Goal: Answer question/provide support: Share knowledge or assist other users

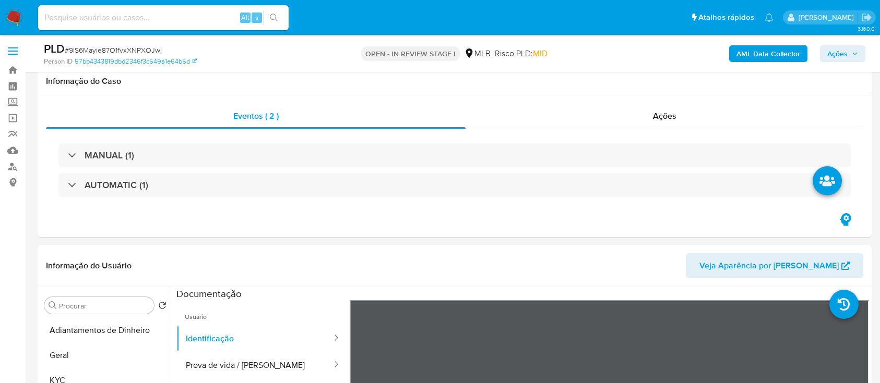
select select "10"
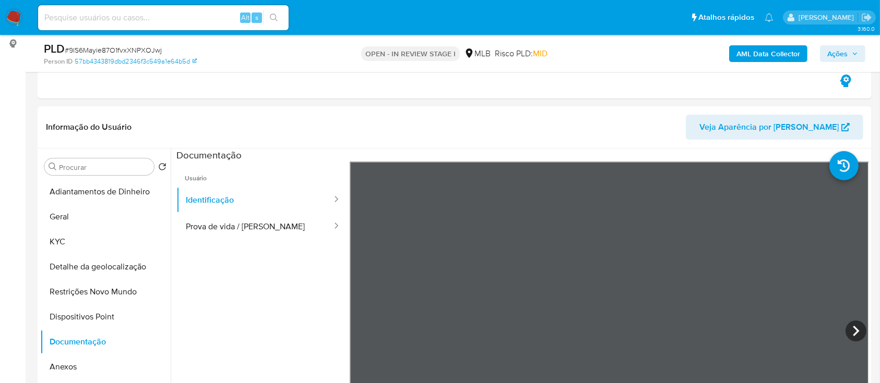
scroll to position [35, 0]
click at [62, 236] on button "KYC" at bounding box center [101, 242] width 122 height 25
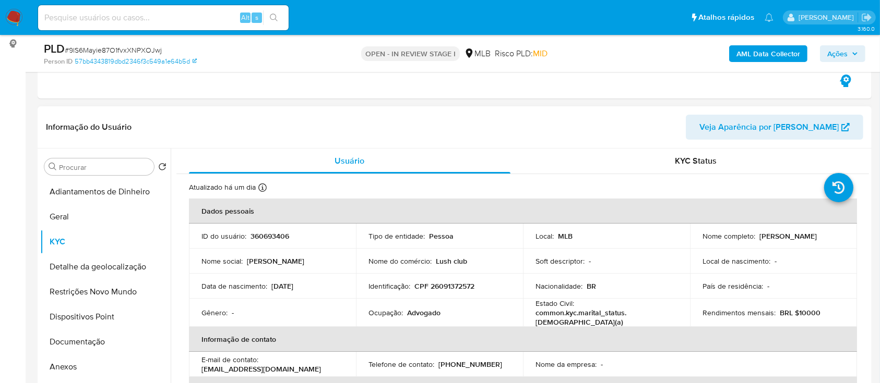
drag, startPoint x: 313, startPoint y: 284, endPoint x: 271, endPoint y: 289, distance: 42.0
click at [271, 289] on div "Data de nascimento : 02/05/1946" at bounding box center [272, 286] width 142 height 9
copy p "02/05/1946"
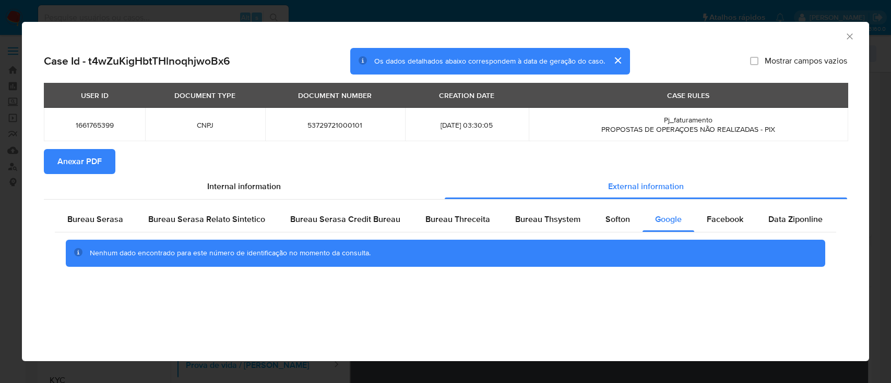
select select "10"
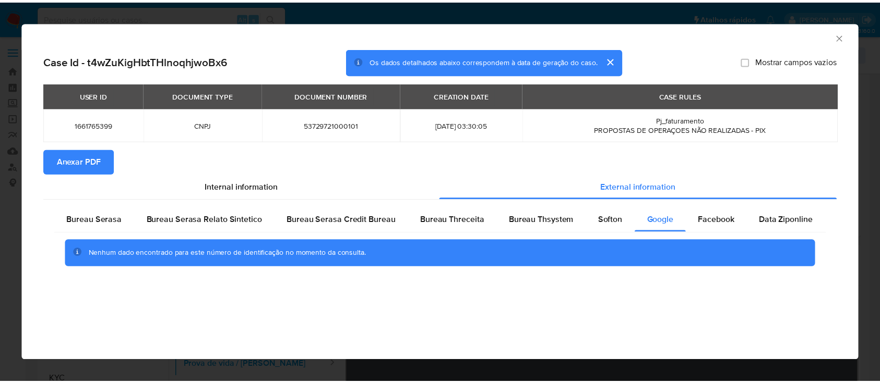
scroll to position [209, 0]
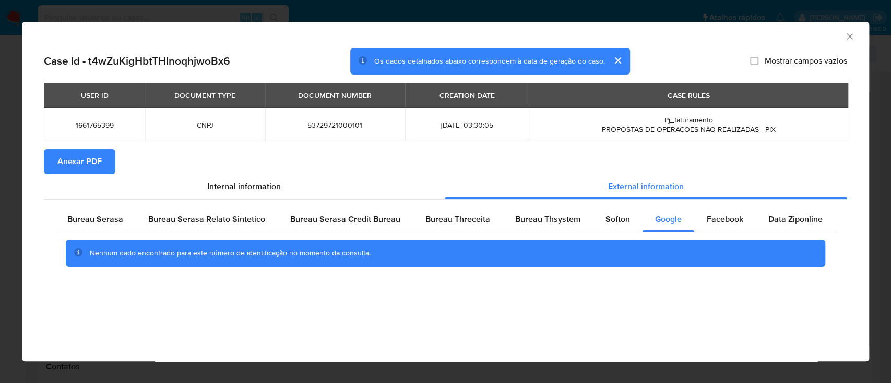
click at [847, 39] on icon "Fechar a janela" at bounding box center [849, 36] width 10 height 10
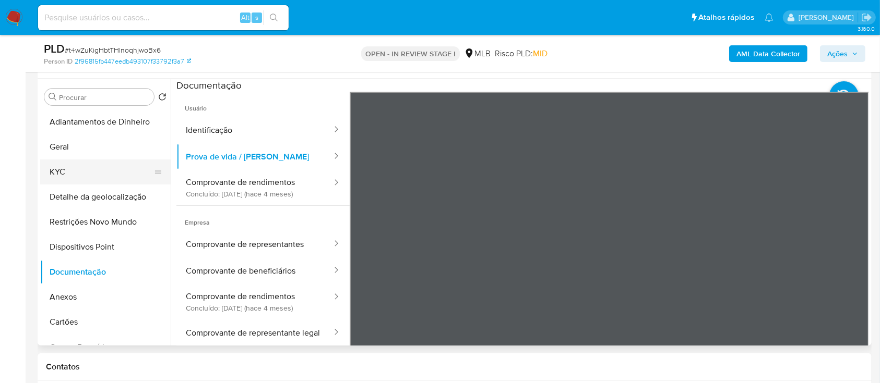
click at [89, 166] on button "KYC" at bounding box center [101, 172] width 122 height 25
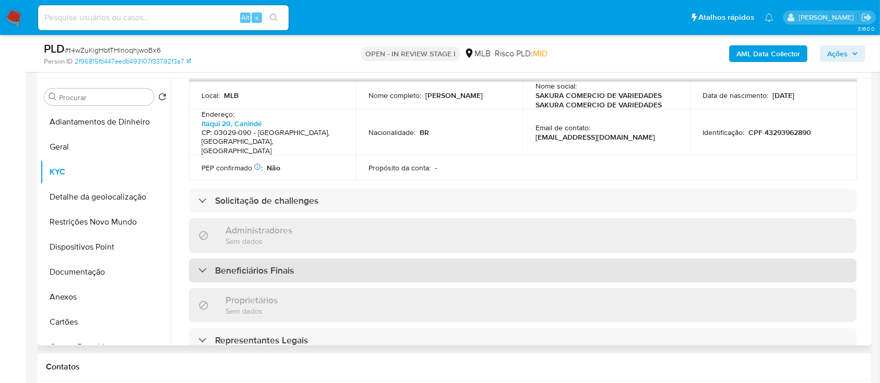
scroll to position [417, 0]
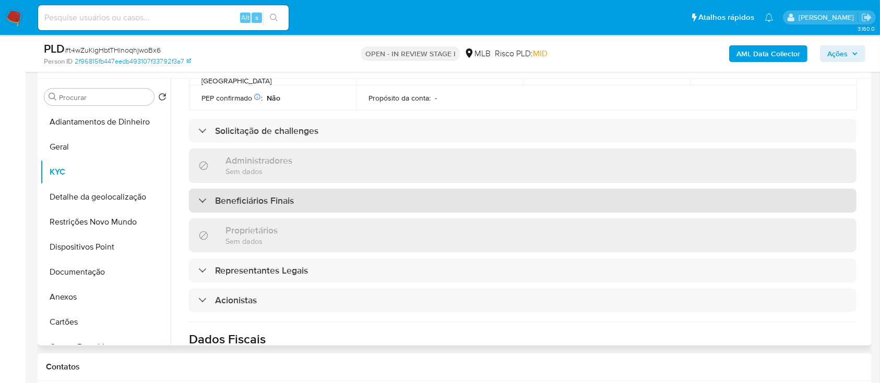
click at [234, 195] on h3 "Beneficiários Finais" at bounding box center [254, 200] width 79 height 11
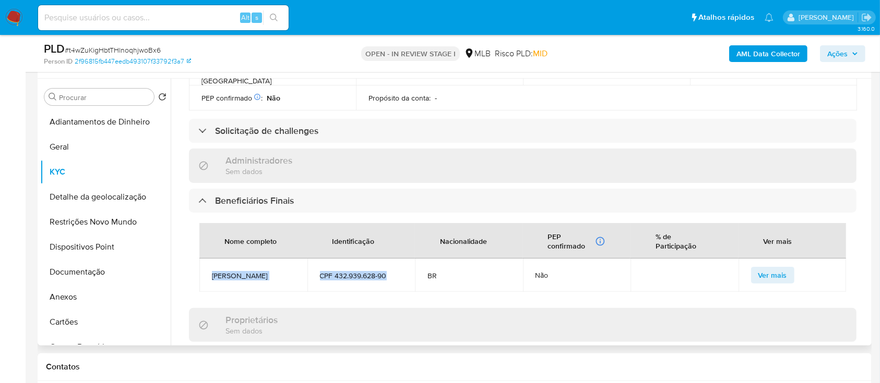
drag, startPoint x: 387, startPoint y: 259, endPoint x: 206, endPoint y: 257, distance: 181.6
click at [206, 259] on tr "Angela Da Silva Santos CPF 432.939.628-90 BR Não Ver mais" at bounding box center [522, 275] width 646 height 33
copy tr "Angela Da Silva Santos CPF 432.939.628-90"
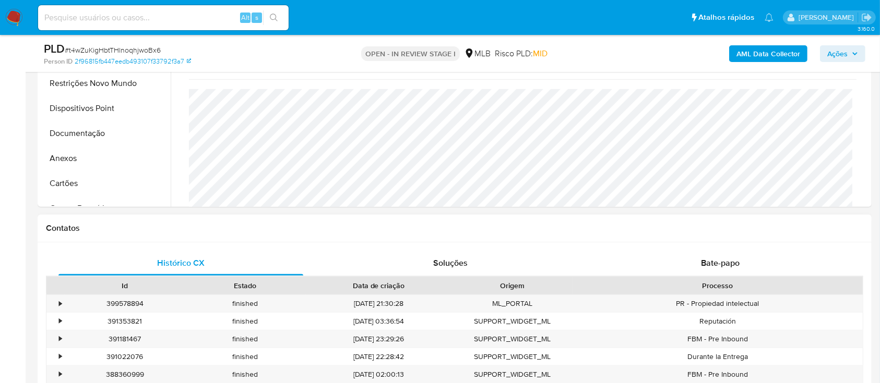
scroll to position [278, 0]
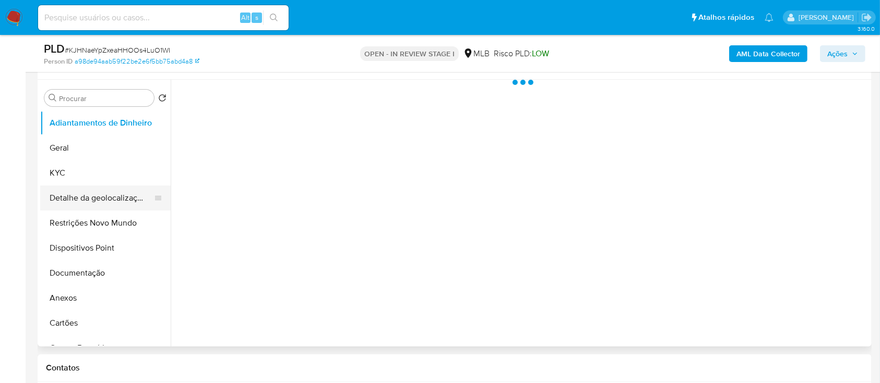
scroll to position [209, 0]
select select "10"
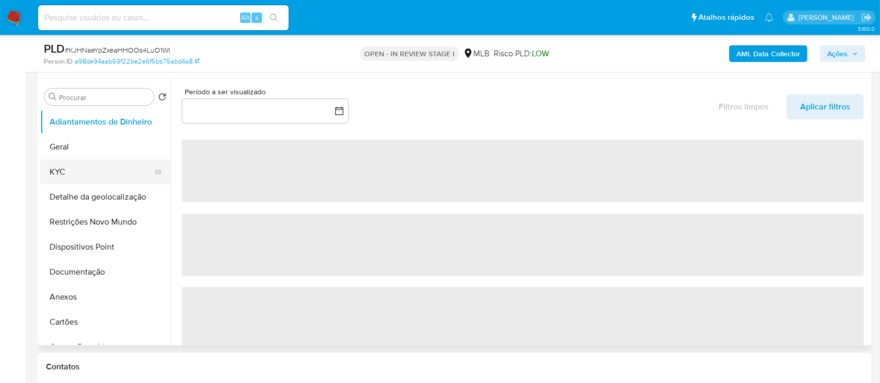
click at [49, 161] on button "KYC" at bounding box center [101, 172] width 122 height 25
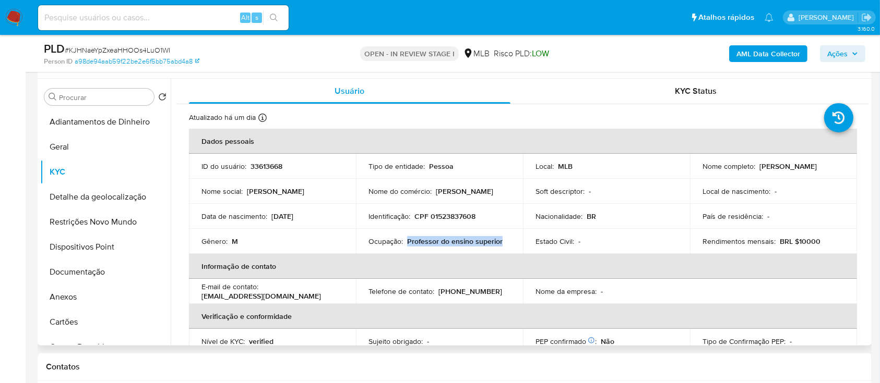
drag, startPoint x: 507, startPoint y: 240, endPoint x: 405, endPoint y: 241, distance: 101.7
click at [405, 241] on div "Ocupação : Professor do ensino superior" at bounding box center [439, 241] width 142 height 9
copy p "Professor do ensino superior"
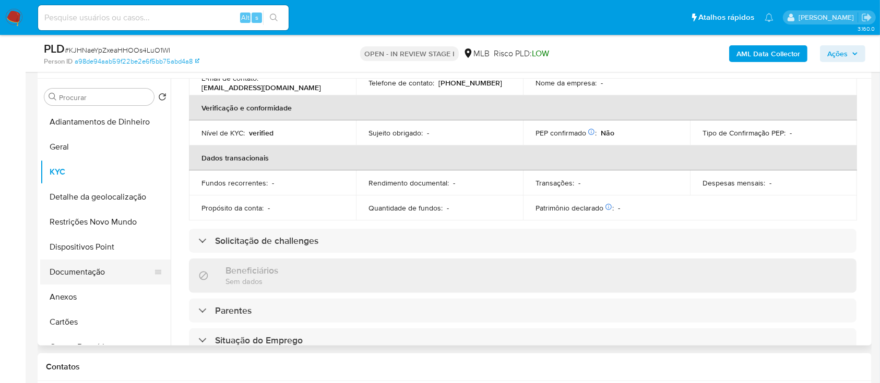
click at [65, 268] on button "Documentação" at bounding box center [101, 272] width 122 height 25
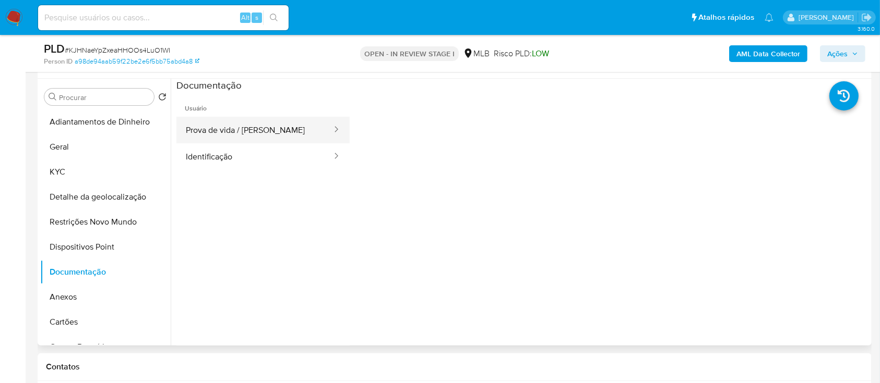
drag, startPoint x: 234, startPoint y: 128, endPoint x: 298, endPoint y: 133, distance: 63.8
click at [234, 129] on button "Prova de vida / [PERSON_NAME]" at bounding box center [254, 130] width 157 height 27
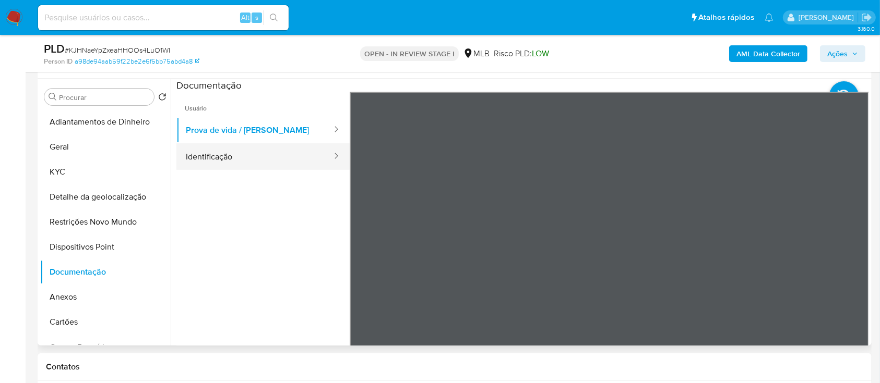
click at [213, 150] on button "Identificação" at bounding box center [254, 156] width 157 height 27
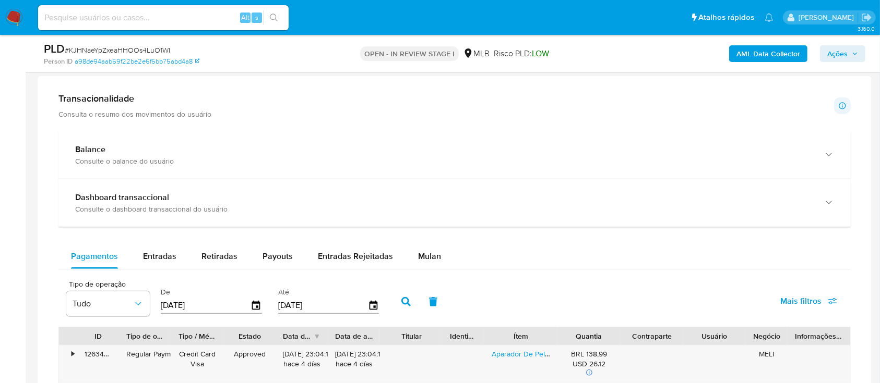
scroll to position [417, 0]
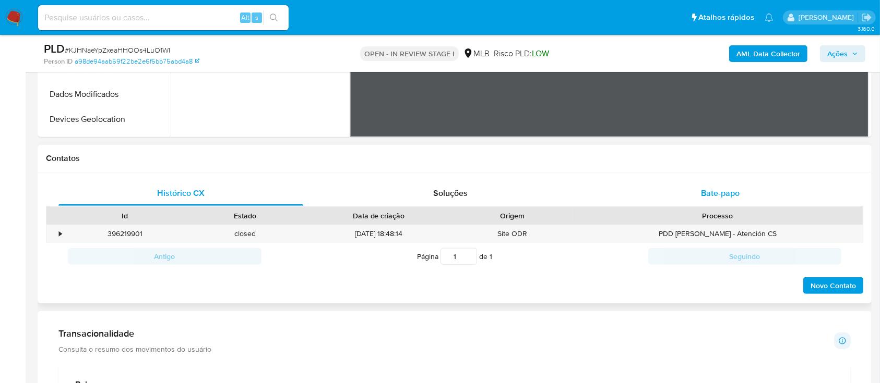
click at [730, 186] on div "Bate-papo" at bounding box center [720, 193] width 245 height 25
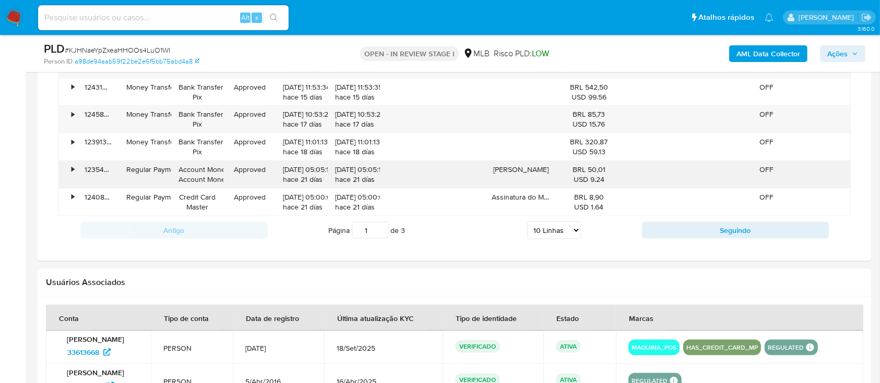
scroll to position [1530, 0]
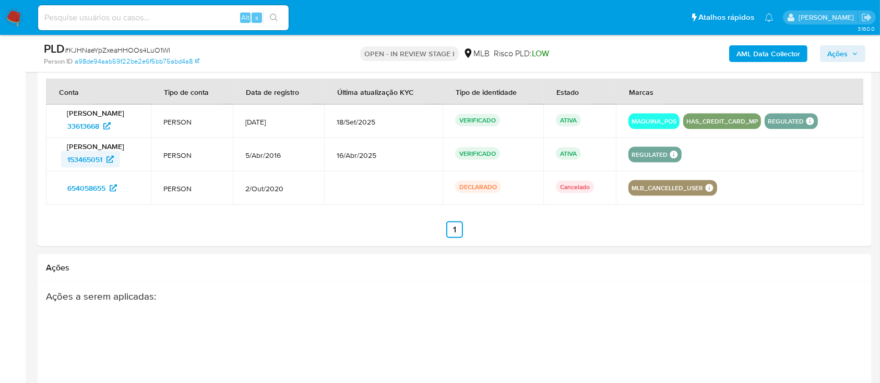
click at [84, 155] on span "153465051" at bounding box center [84, 159] width 35 height 17
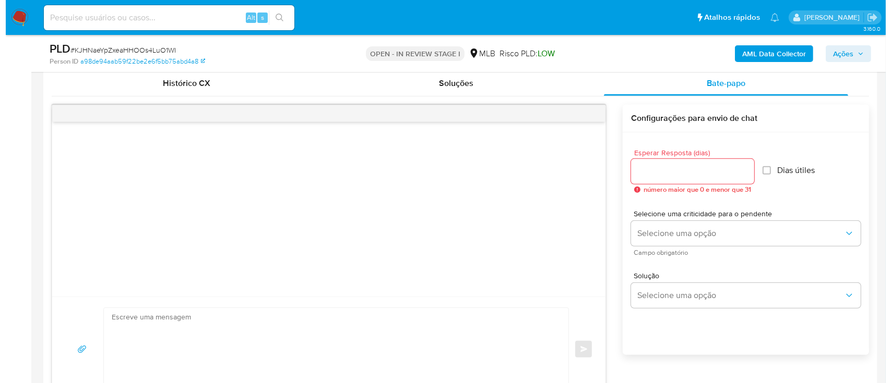
scroll to position [597, 0]
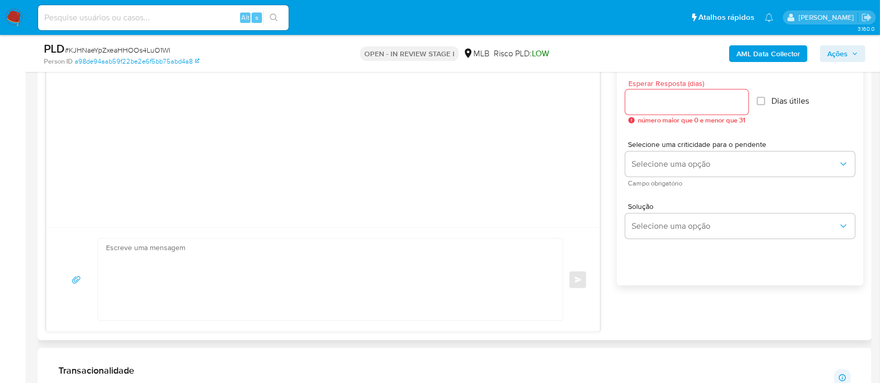
click at [697, 102] on input "Esperar Resposta (dias)" at bounding box center [686, 102] width 123 height 14
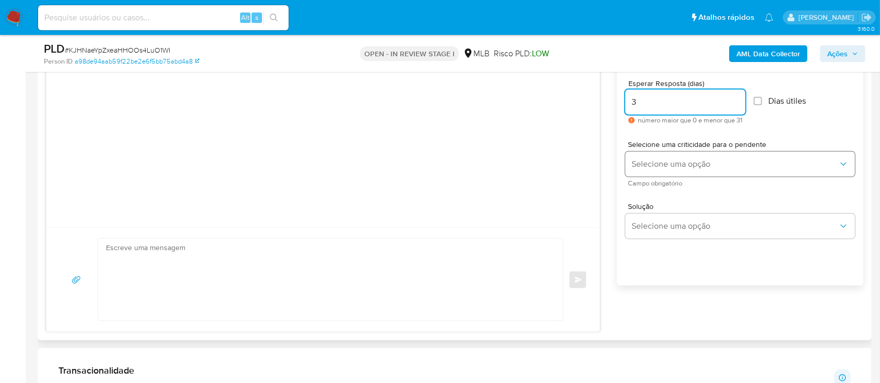
type input "3"
click at [684, 157] on button "Selecione uma opção" at bounding box center [740, 164] width 230 height 25
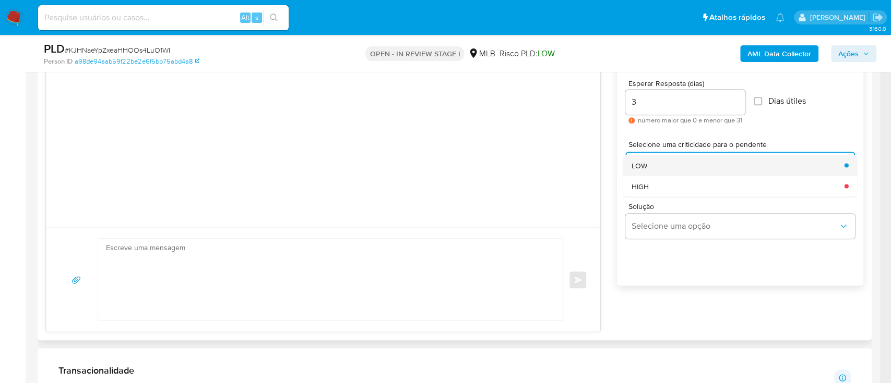
click at [672, 169] on div "LOW" at bounding box center [734, 165] width 207 height 21
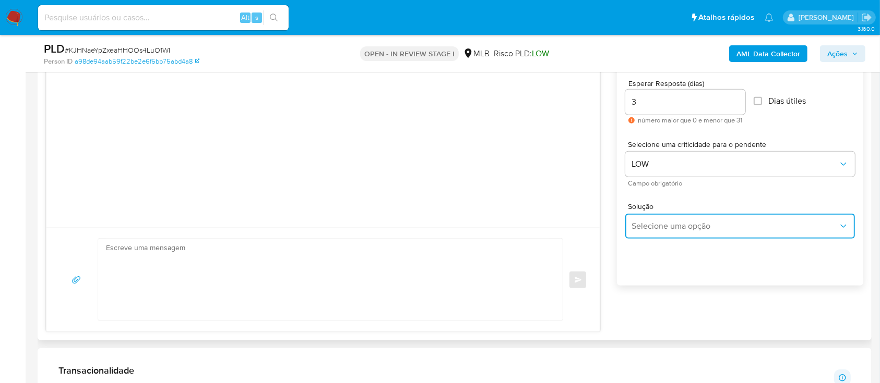
click at [675, 223] on span "Selecione uma opção" at bounding box center [734, 226] width 207 height 10
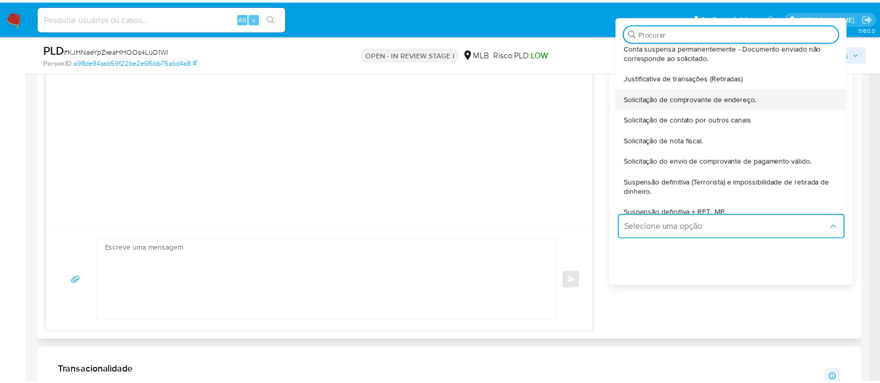
scroll to position [87, 0]
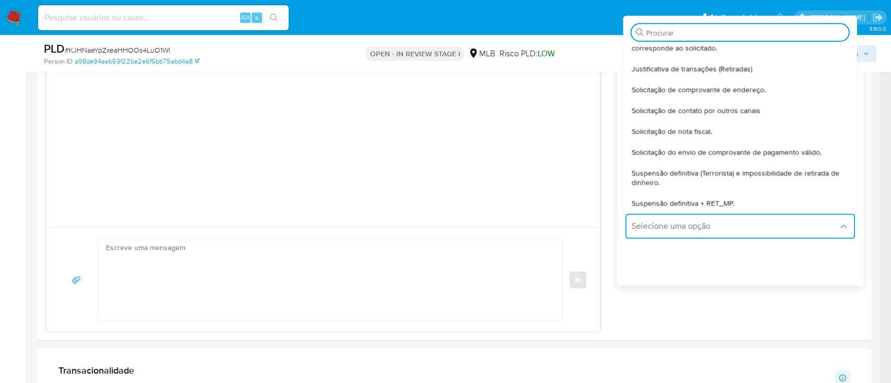
click at [735, 148] on span "Solicitação do envio de comprovante de pagamento válido." at bounding box center [726, 152] width 190 height 9
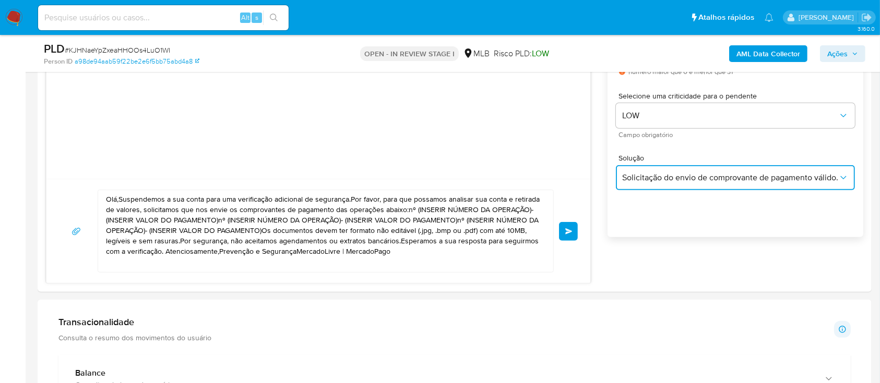
scroll to position [667, 0]
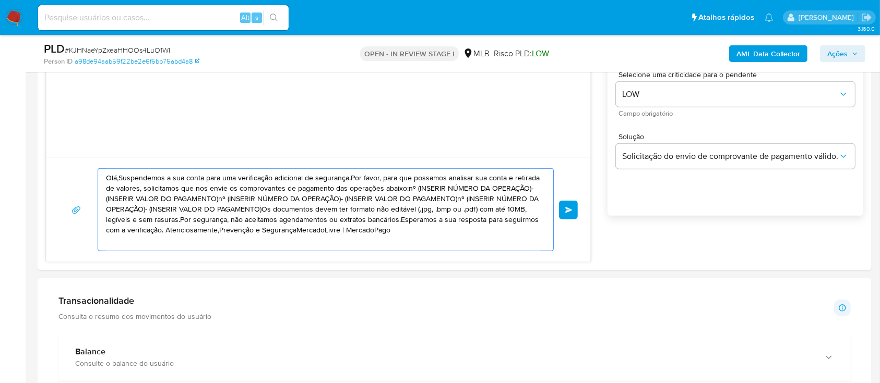
drag, startPoint x: 432, startPoint y: 235, endPoint x: 106, endPoint y: 182, distance: 329.9
click at [101, 178] on div "Olá,Suspendemos a sua conta para uma verificação adicional de segurança.Por fav…" at bounding box center [323, 210] width 450 height 82
paste textarea "a, Estamos realizando uma verificação adicional de segurança em contas de usuár…"
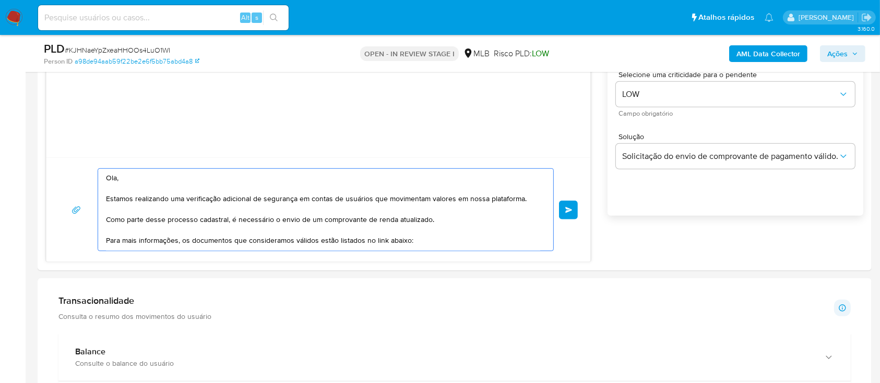
scroll to position [155, 0]
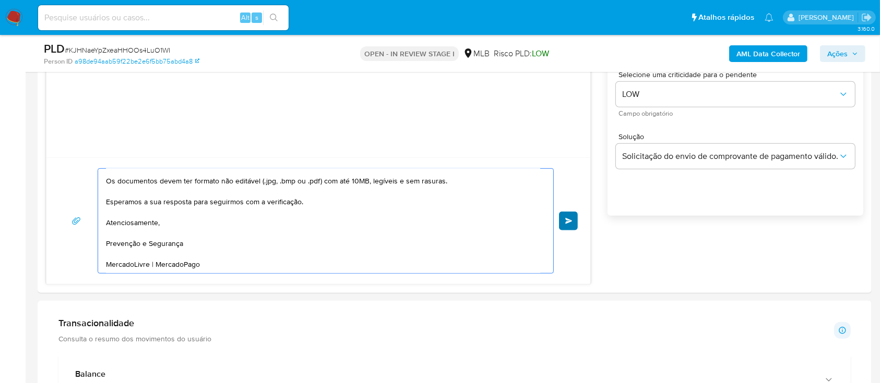
type textarea "Ola, Estamos realizando uma verificação adicional de segurança em contas de usu…"
click at [572, 224] on button "common.send" at bounding box center [568, 221] width 19 height 19
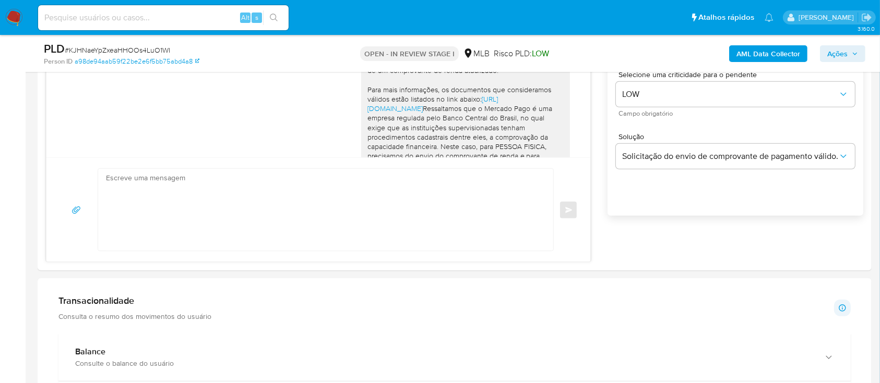
scroll to position [179, 0]
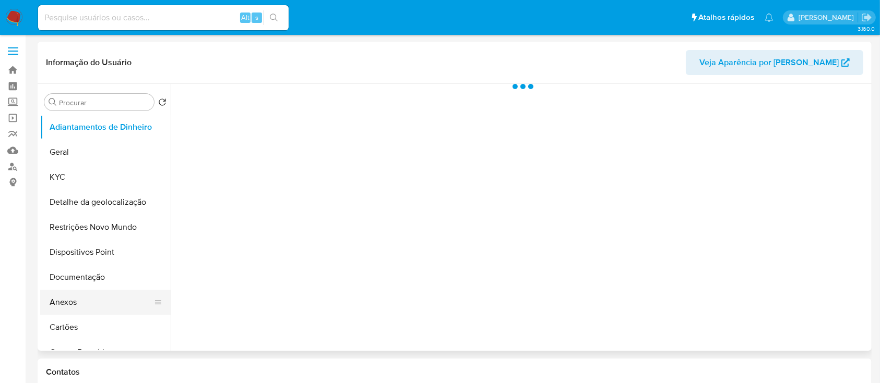
select select "10"
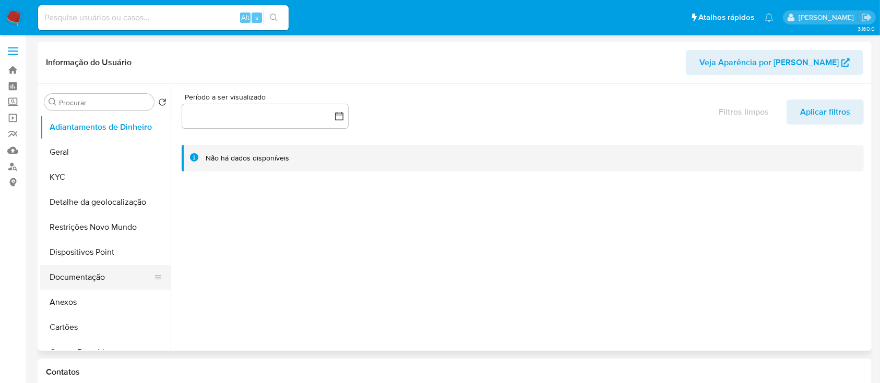
click at [75, 274] on button "Documentação" at bounding box center [101, 277] width 122 height 25
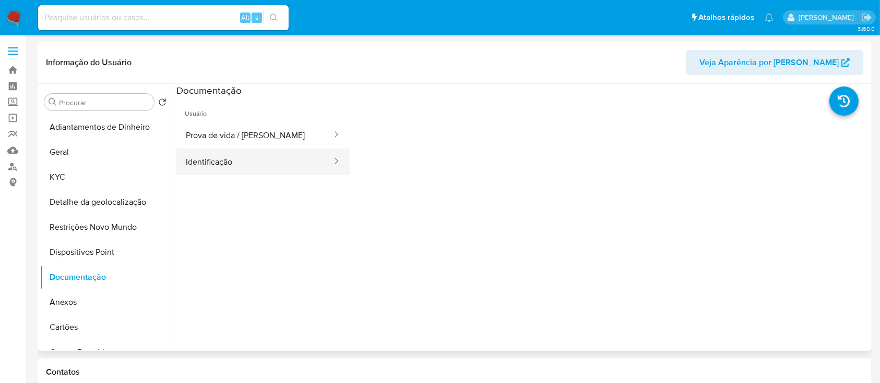
drag, startPoint x: 213, startPoint y: 136, endPoint x: 256, endPoint y: 149, distance: 45.1
click at [213, 137] on button "Prova de vida / [PERSON_NAME]" at bounding box center [254, 135] width 157 height 27
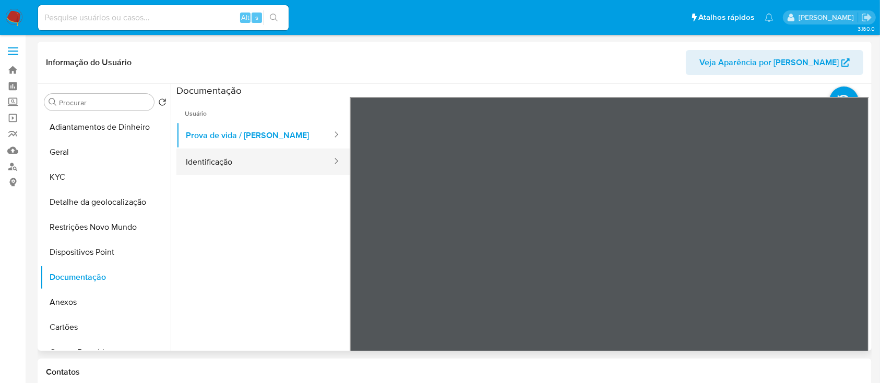
click at [205, 161] on button "Identificação" at bounding box center [254, 162] width 157 height 27
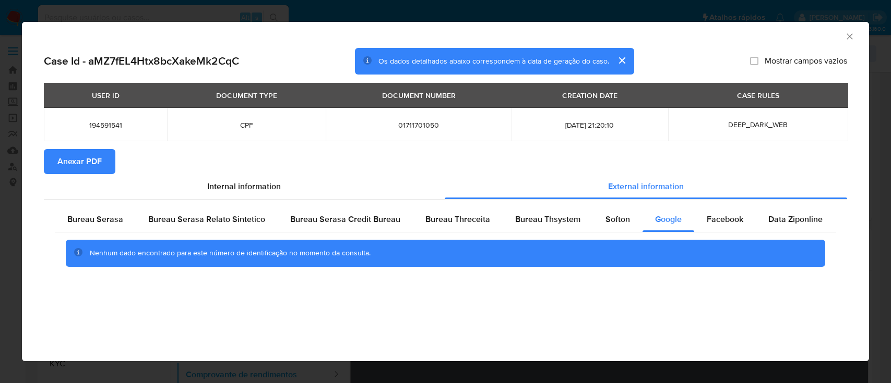
select select "10"
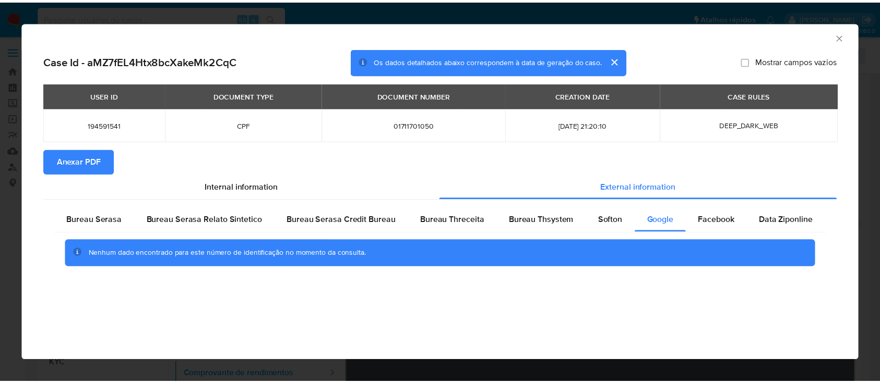
scroll to position [209, 0]
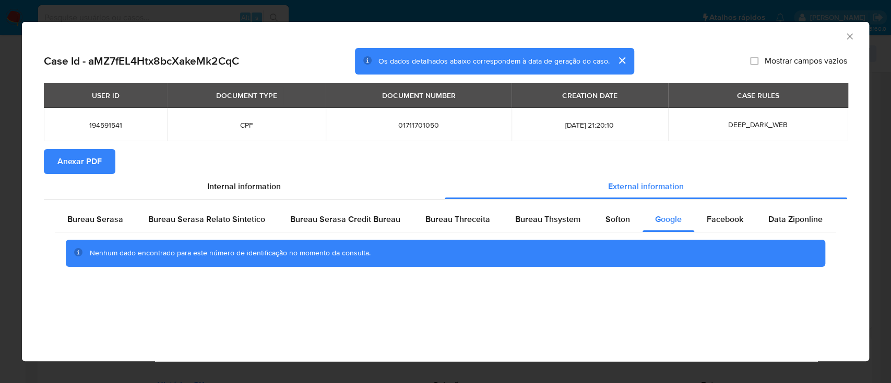
click at [852, 33] on icon "Fechar a janela" at bounding box center [849, 36] width 10 height 10
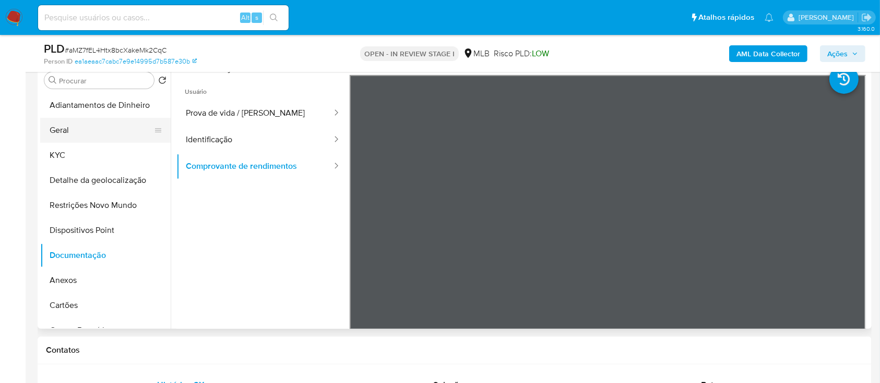
click at [74, 136] on button "Geral" at bounding box center [101, 130] width 122 height 25
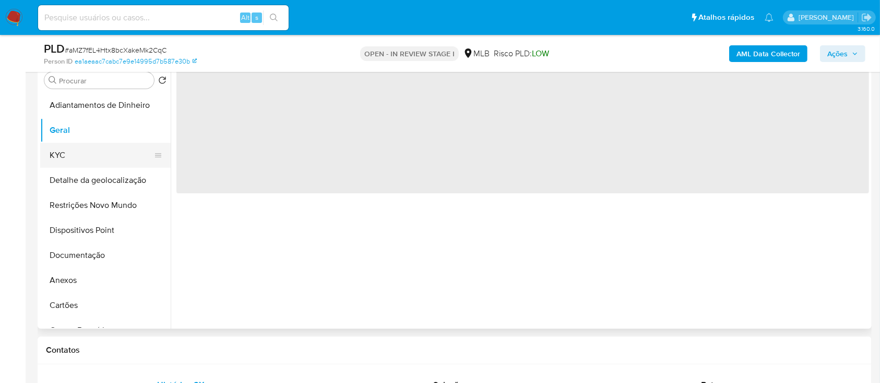
click at [67, 158] on button "KYC" at bounding box center [101, 155] width 122 height 25
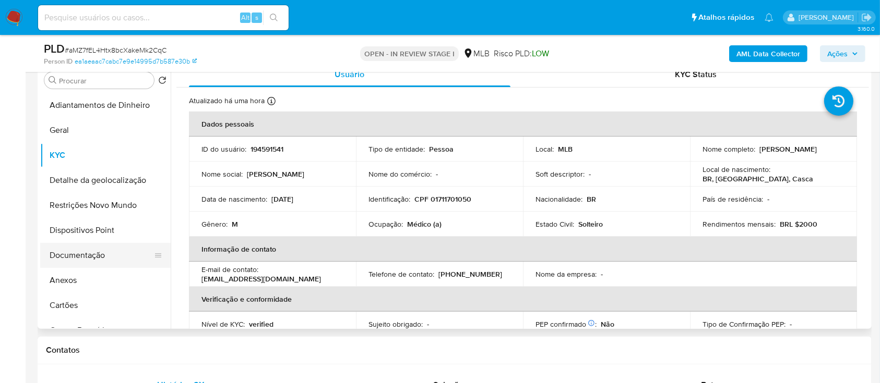
click at [66, 264] on button "Documentação" at bounding box center [101, 255] width 122 height 25
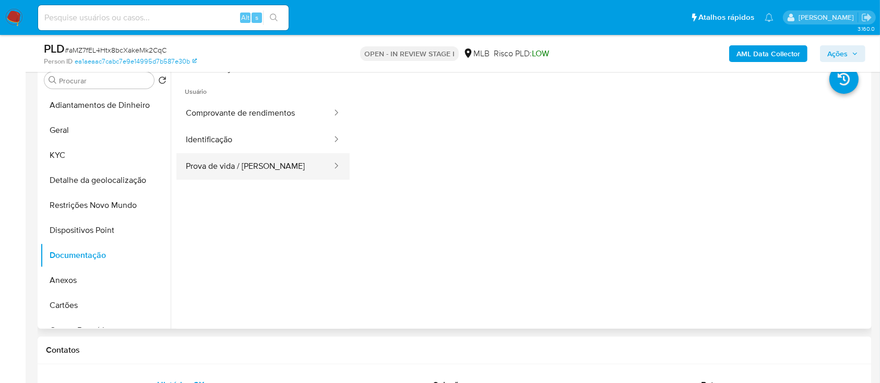
click at [238, 161] on button "Prova de vida / [PERSON_NAME]" at bounding box center [254, 166] width 157 height 27
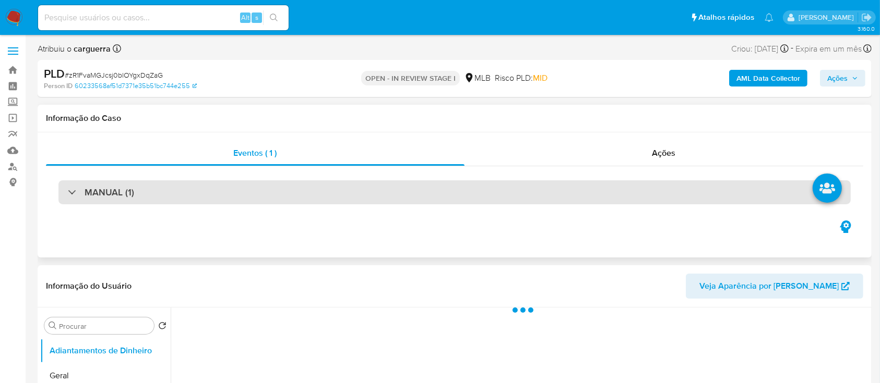
select select "10"
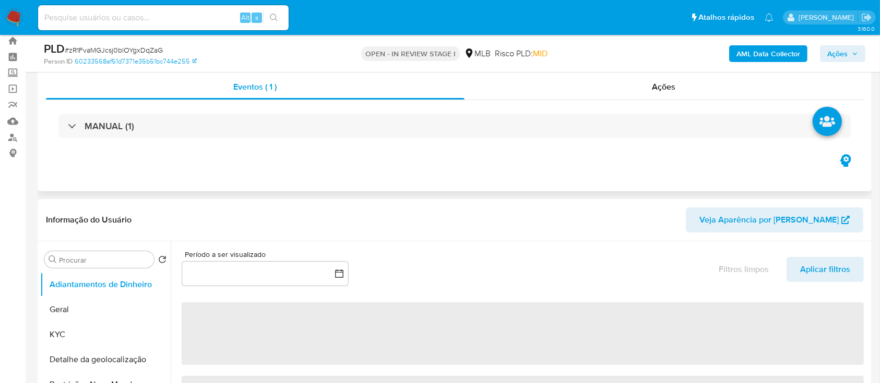
scroll to position [139, 0]
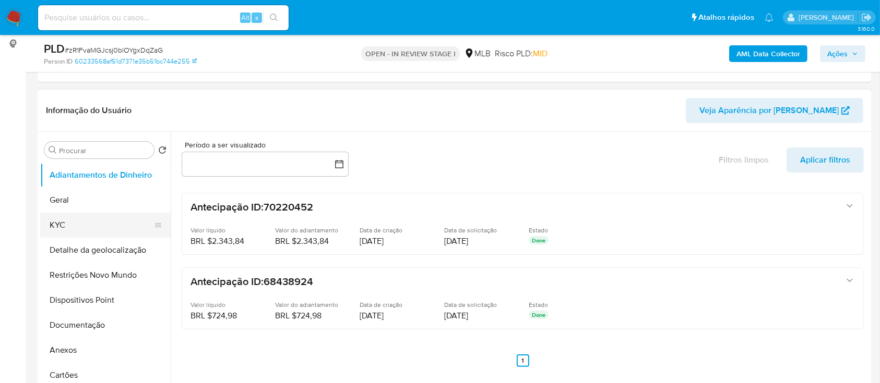
click at [59, 224] on button "KYC" at bounding box center [101, 225] width 122 height 25
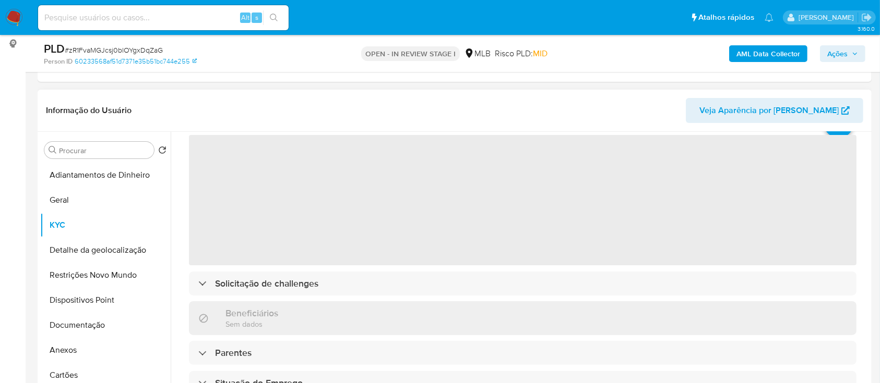
scroll to position [69, 0]
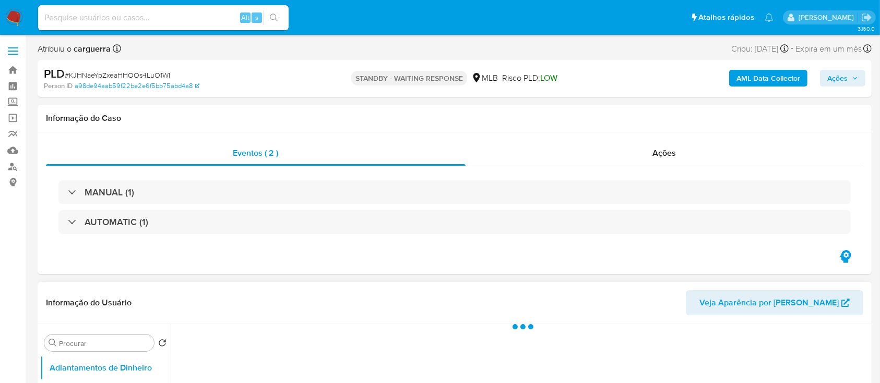
select select "10"
